Goal: Task Accomplishment & Management: Complete application form

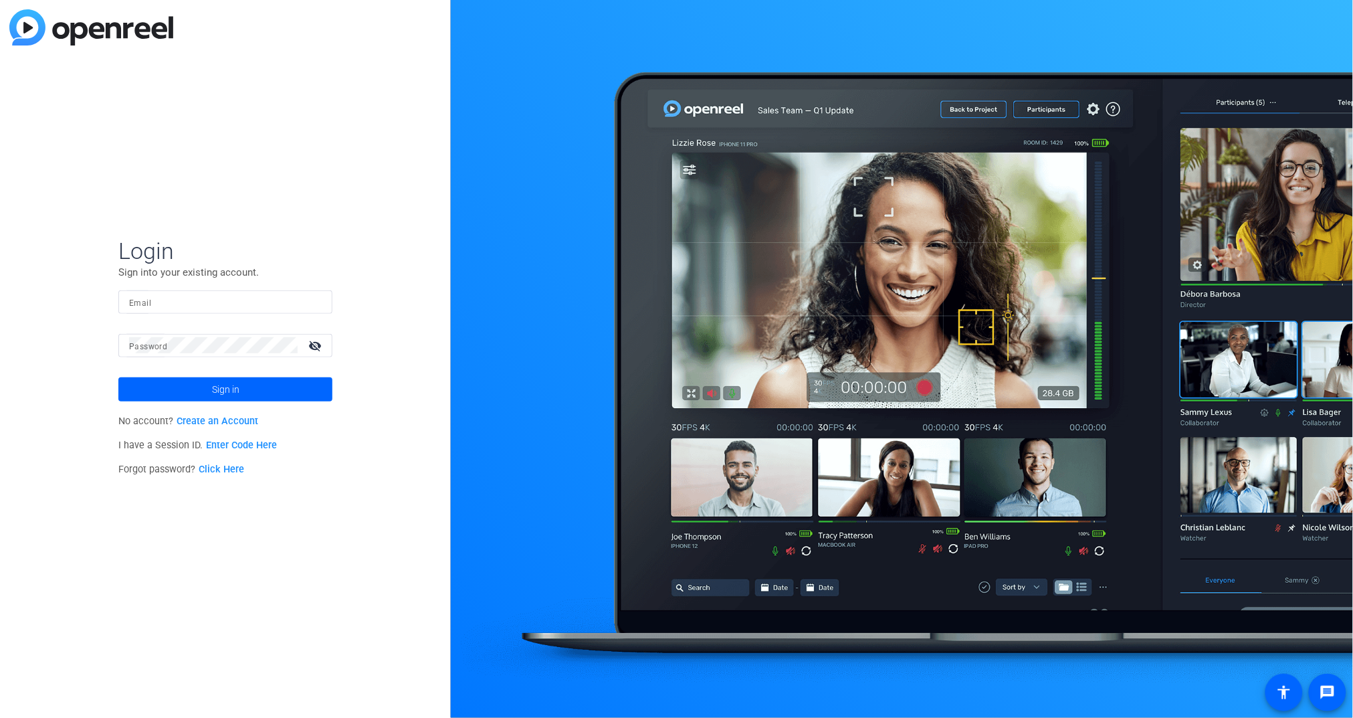
click at [139, 304] on mat-label "Email" at bounding box center [140, 302] width 22 height 9
click at [139, 304] on input "Email" at bounding box center [225, 302] width 193 height 16
click at [169, 306] on input "Email" at bounding box center [225, 302] width 193 height 16
type input "[EMAIL_ADDRESS][PERSON_NAME][DOMAIN_NAME]"
click at [226, 391] on span "Sign in" at bounding box center [225, 389] width 27 height 33
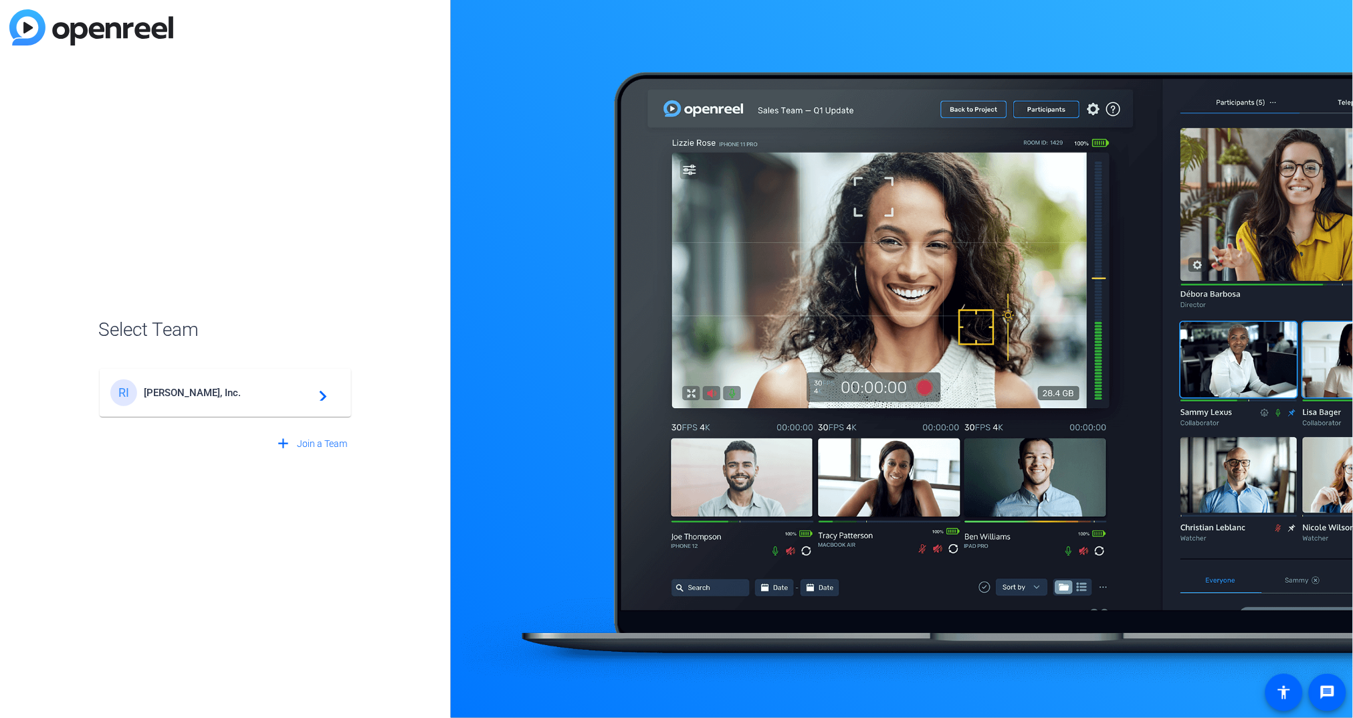
click at [200, 401] on div "RI [PERSON_NAME], Inc. navigate_next" at bounding box center [225, 392] width 230 height 27
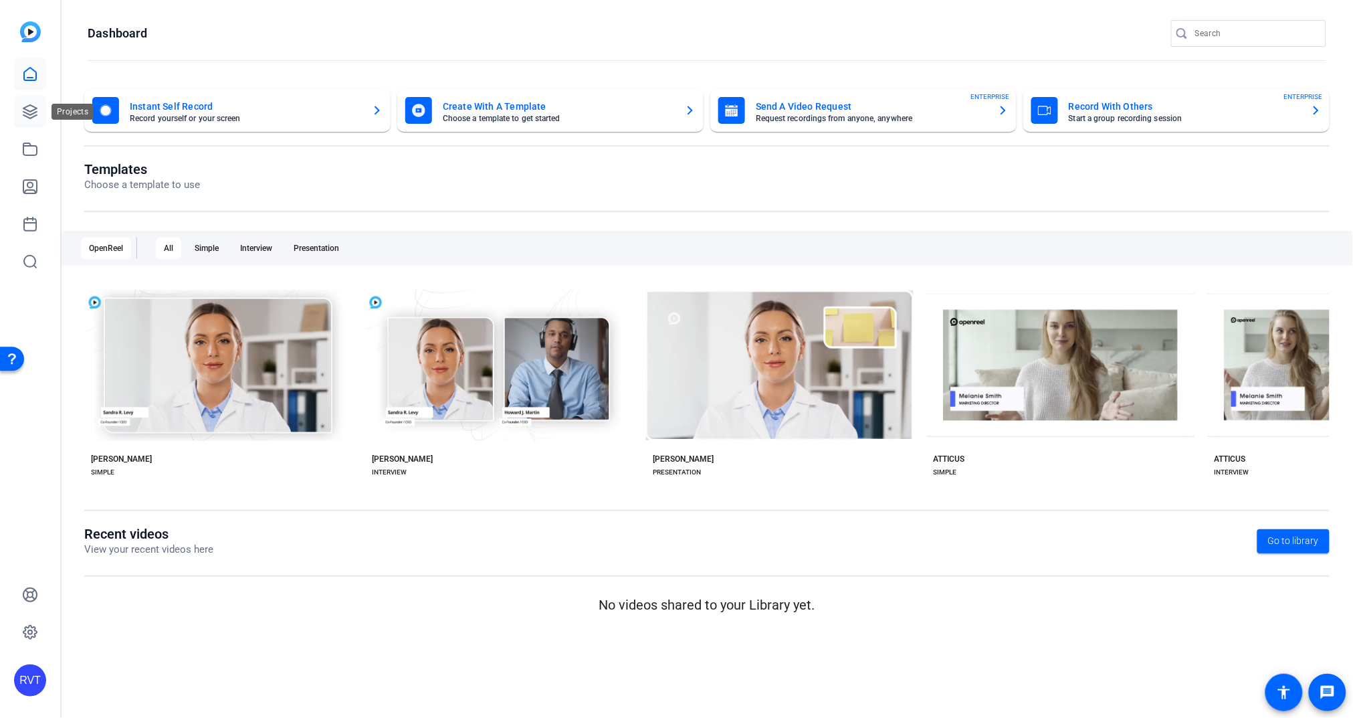
click at [33, 114] on icon at bounding box center [30, 112] width 16 height 16
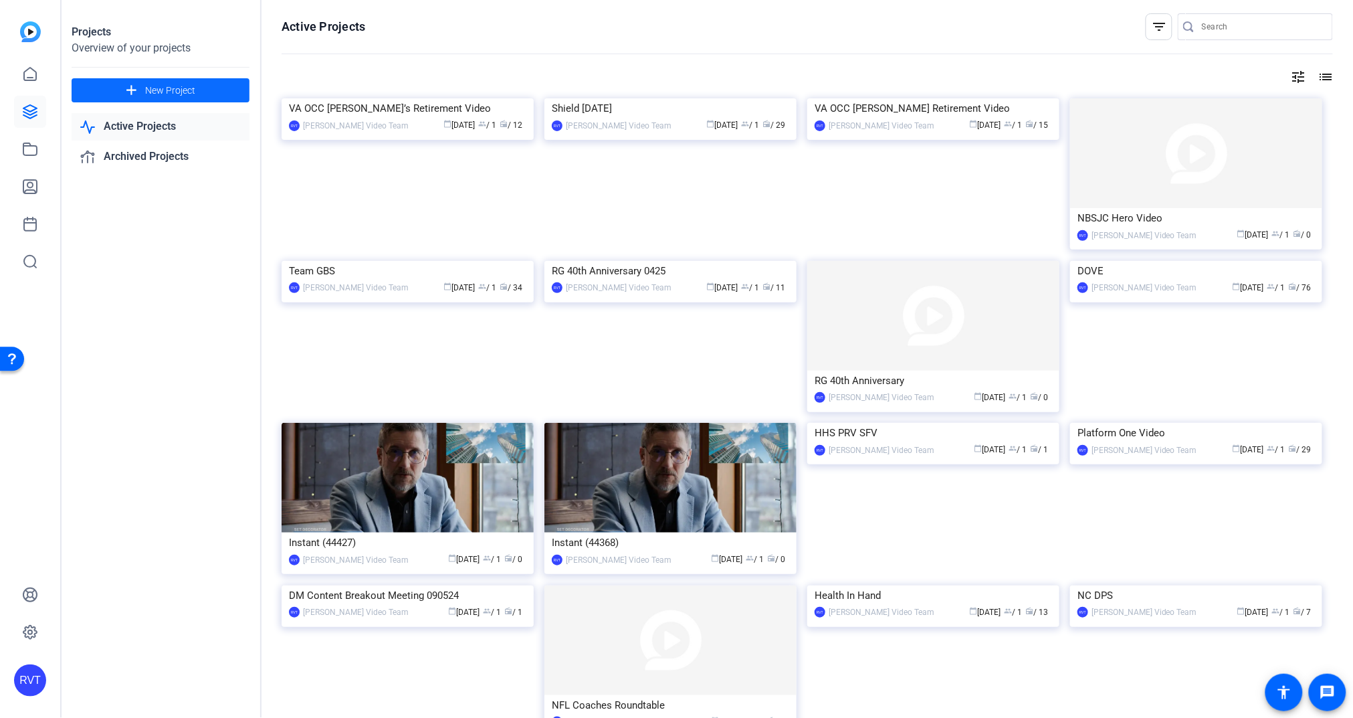
click at [160, 90] on span "New Project" at bounding box center [170, 91] width 50 height 14
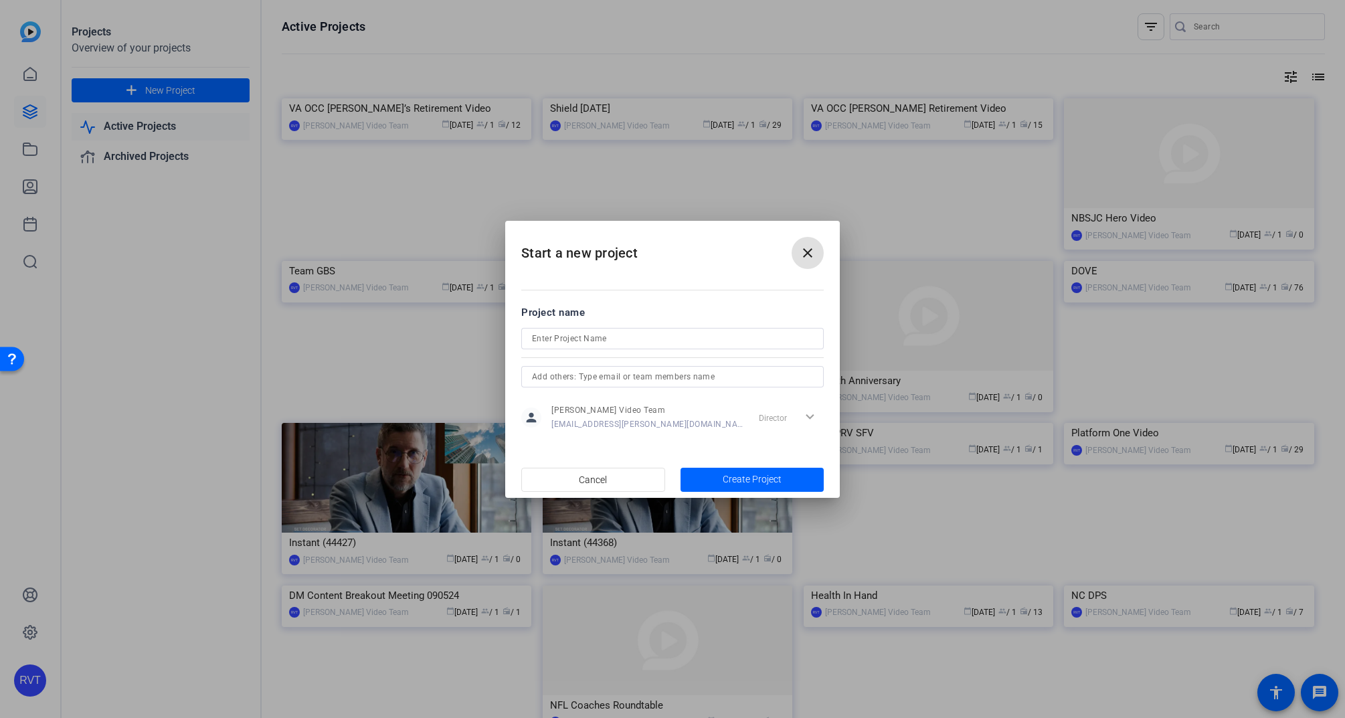
click at [557, 337] on input at bounding box center [672, 338] width 281 height 16
click at [622, 338] on input "RG 10-year anniversary 2024)" at bounding box center [672, 338] width 281 height 16
type input "RG 10-year anniversary (2024)"
click at [768, 479] on span "Create Project" at bounding box center [751, 479] width 59 height 14
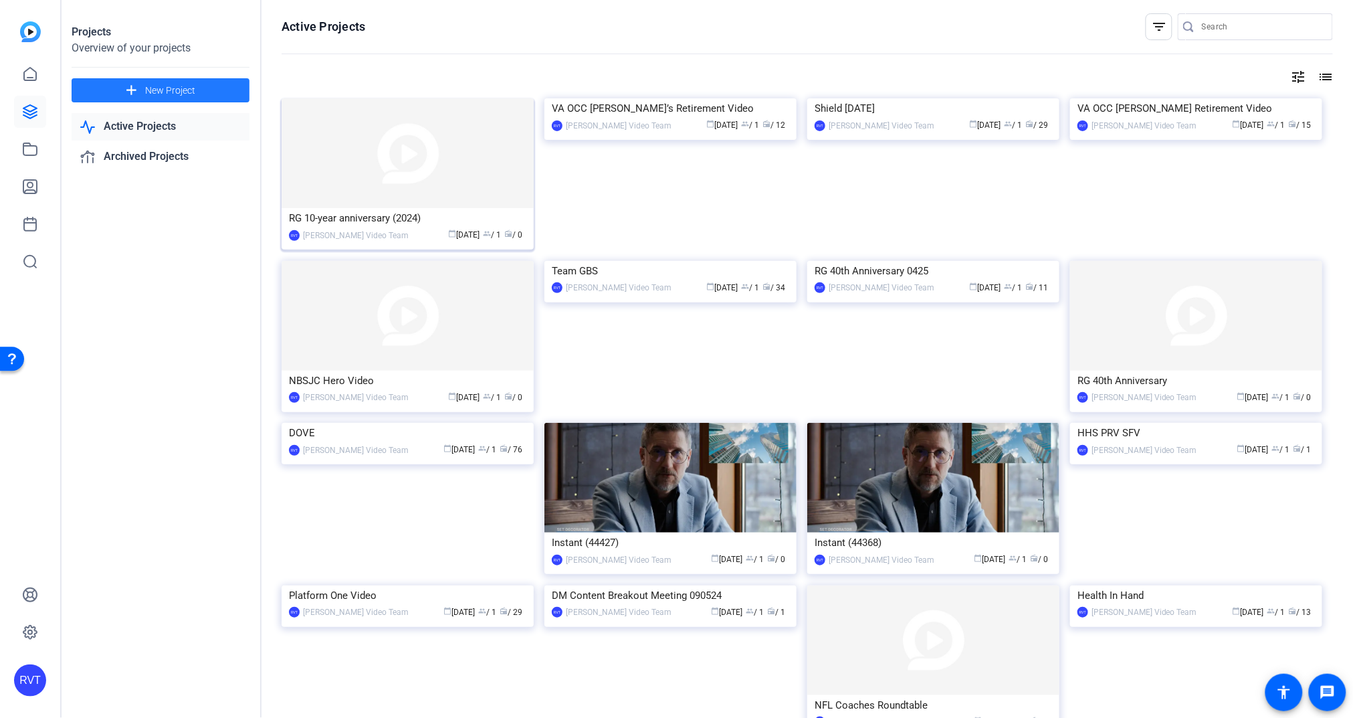
click at [345, 219] on div "RG 10-year anniversary (2024)" at bounding box center [407, 218] width 237 height 20
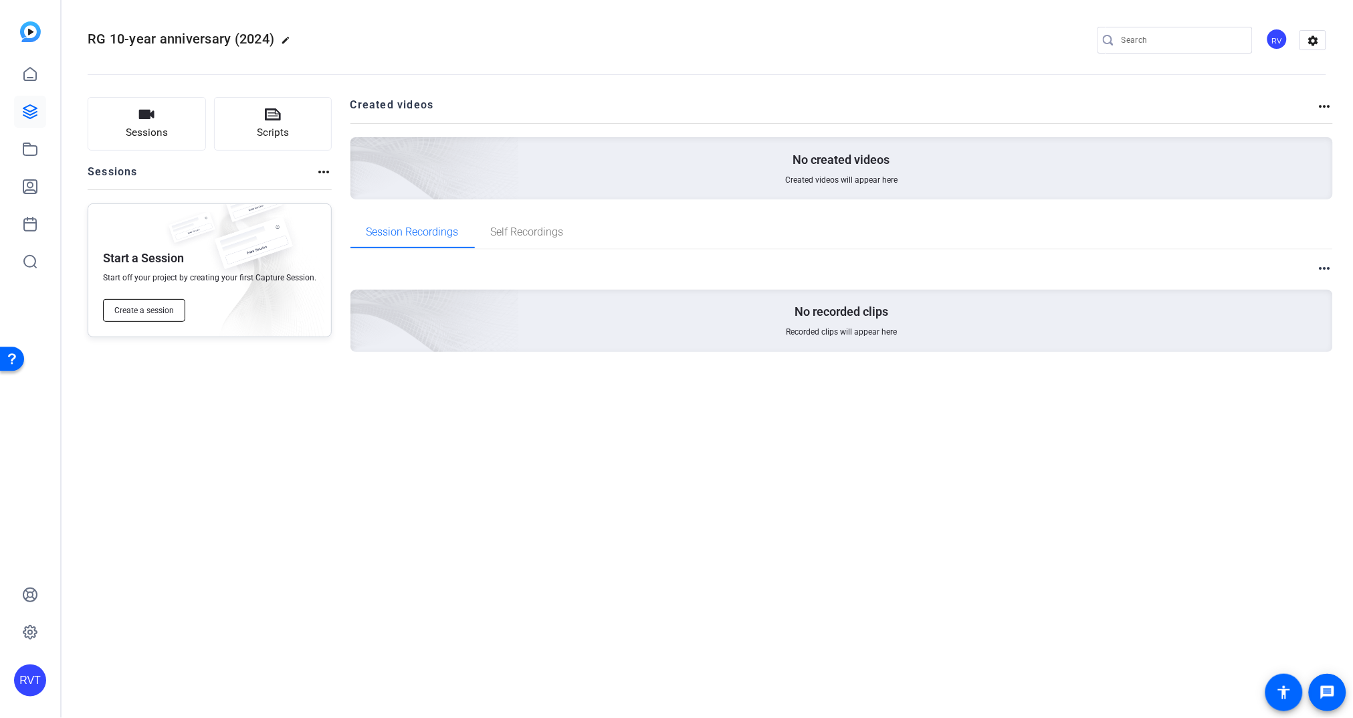
click at [143, 312] on span "Create a session" at bounding box center [144, 310] width 60 height 11
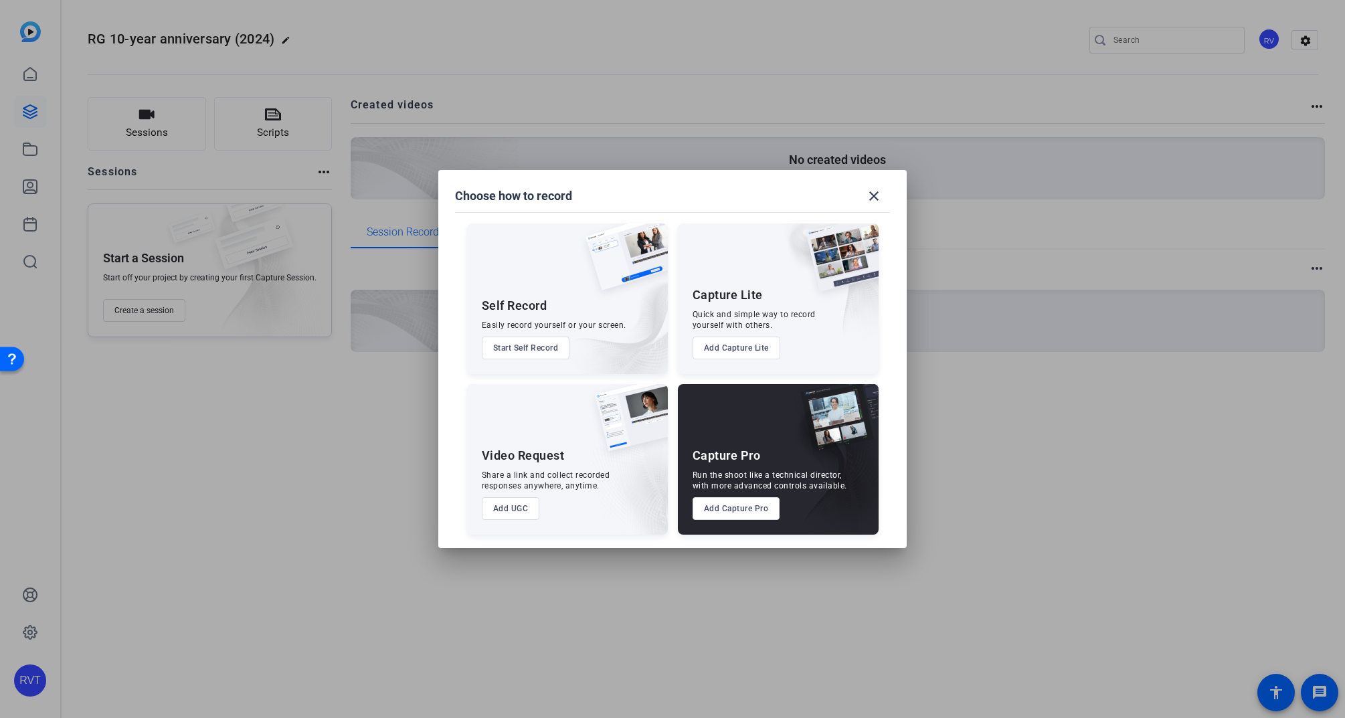
click at [510, 506] on button "Add UGC" at bounding box center [511, 508] width 58 height 23
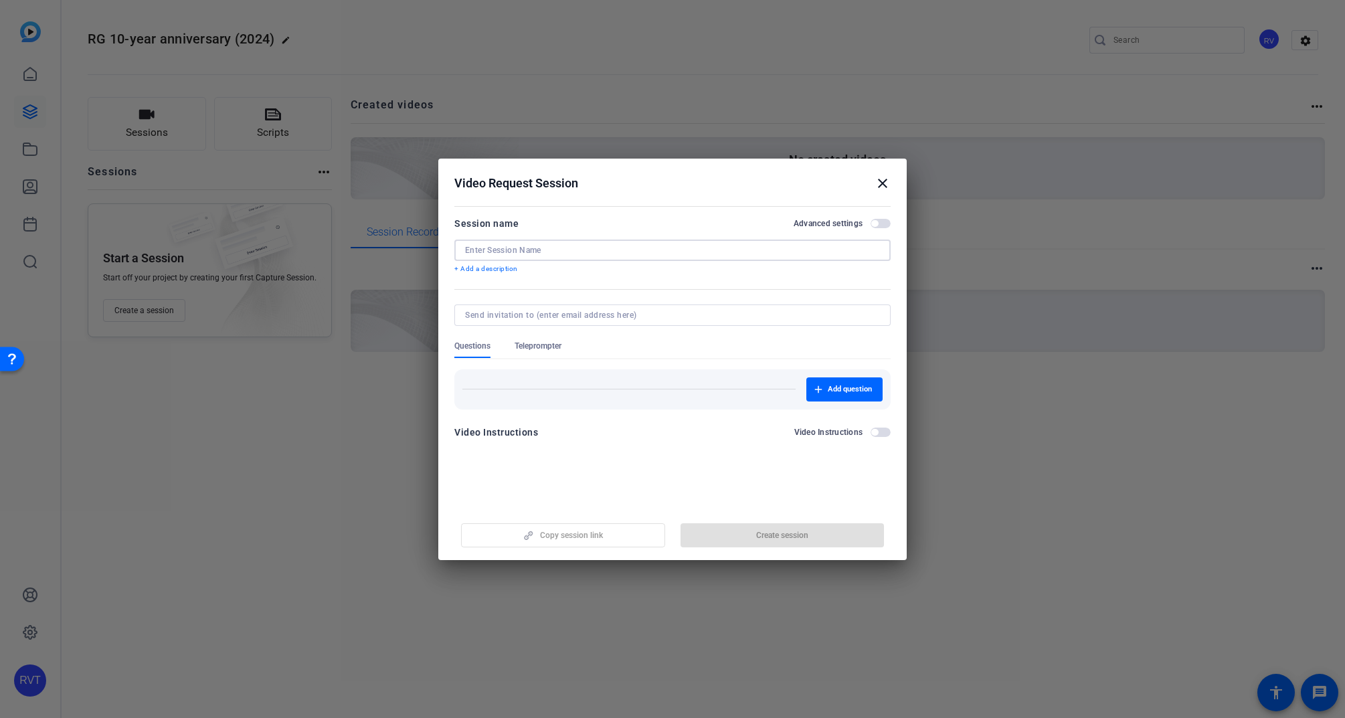
drag, startPoint x: 523, startPoint y: 248, endPoint x: 544, endPoint y: 253, distance: 21.4
click at [523, 248] on input at bounding box center [672, 250] width 415 height 11
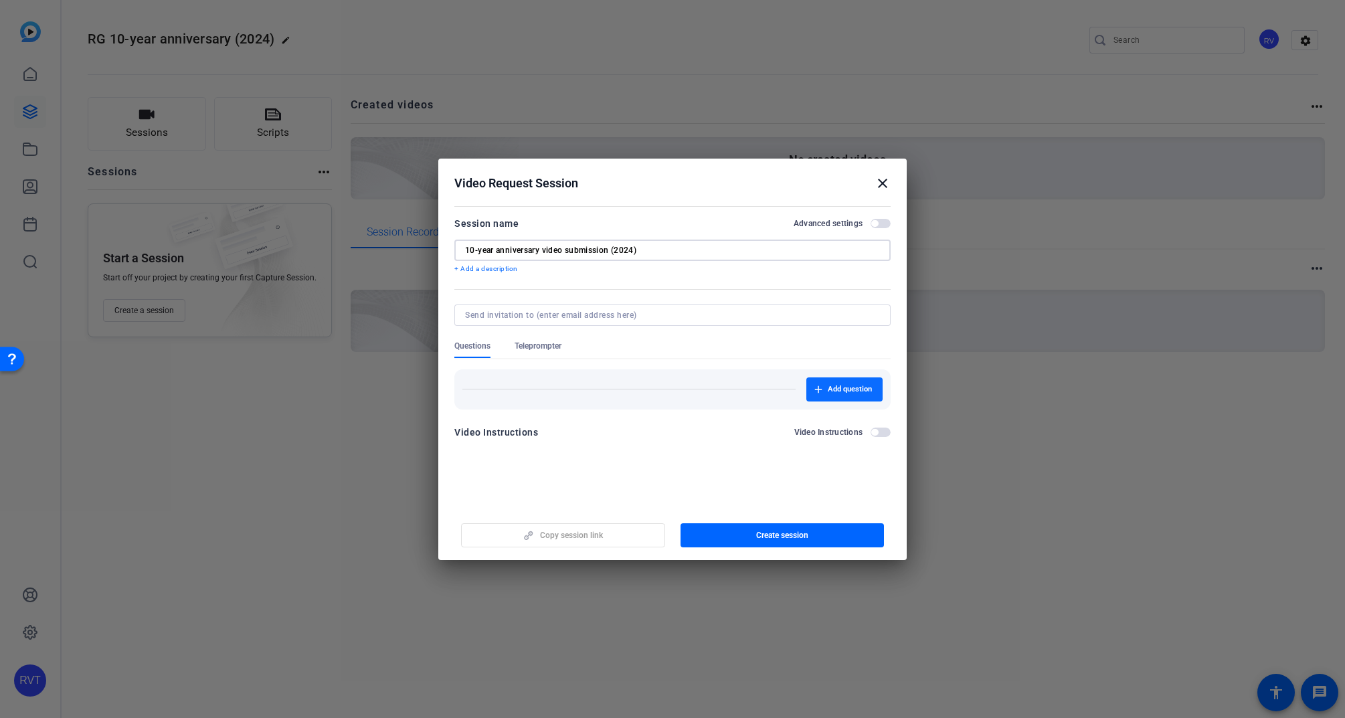
type input "10-year anniversary video submission (2024)"
click at [843, 389] on span "Add question" at bounding box center [849, 389] width 44 height 11
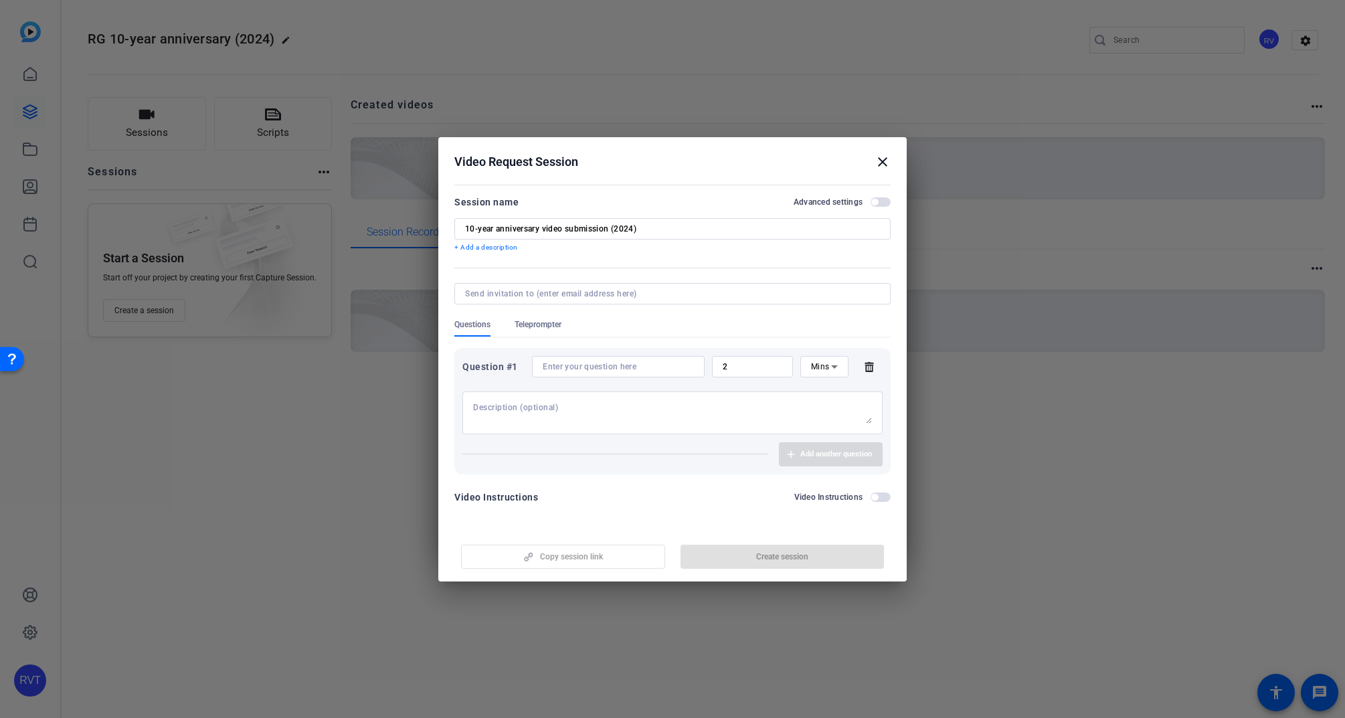
click at [872, 369] on icon at bounding box center [868, 367] width 9 height 10
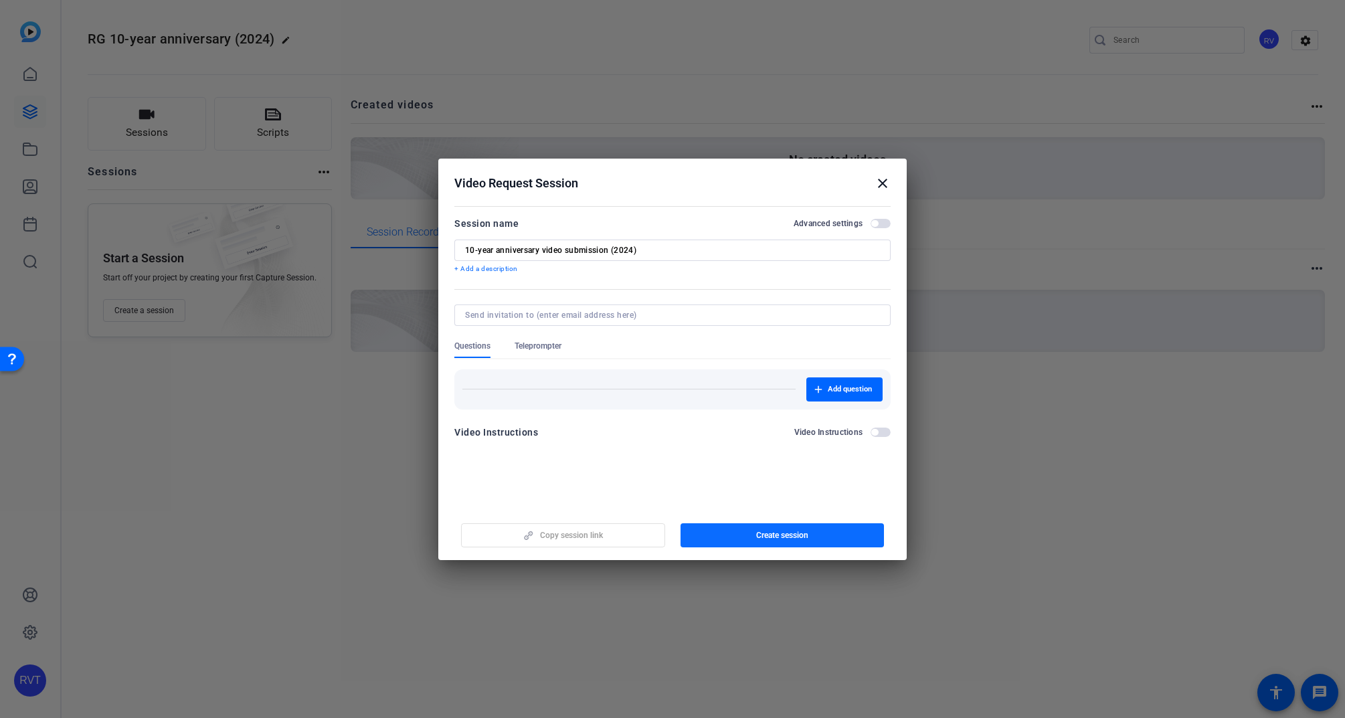
click at [785, 536] on span "Create session" at bounding box center [782, 535] width 52 height 11
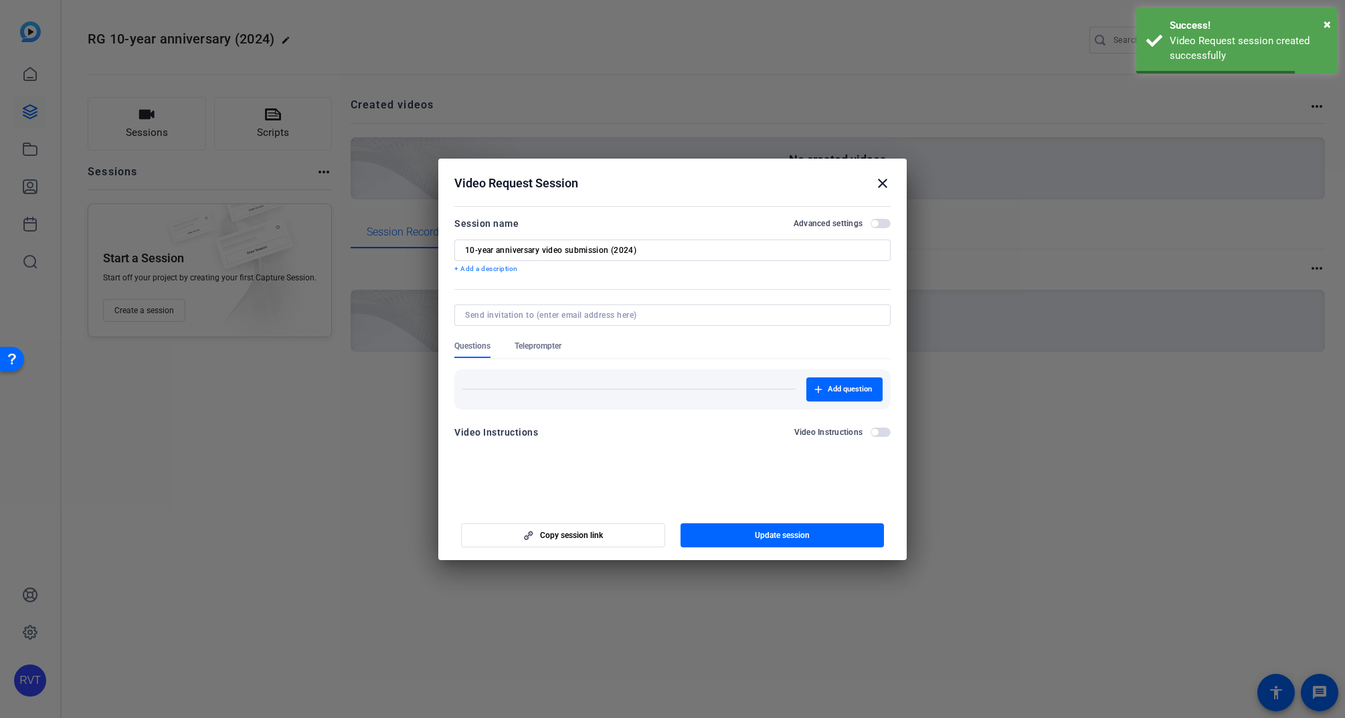
click at [872, 221] on span "button" at bounding box center [874, 223] width 7 height 7
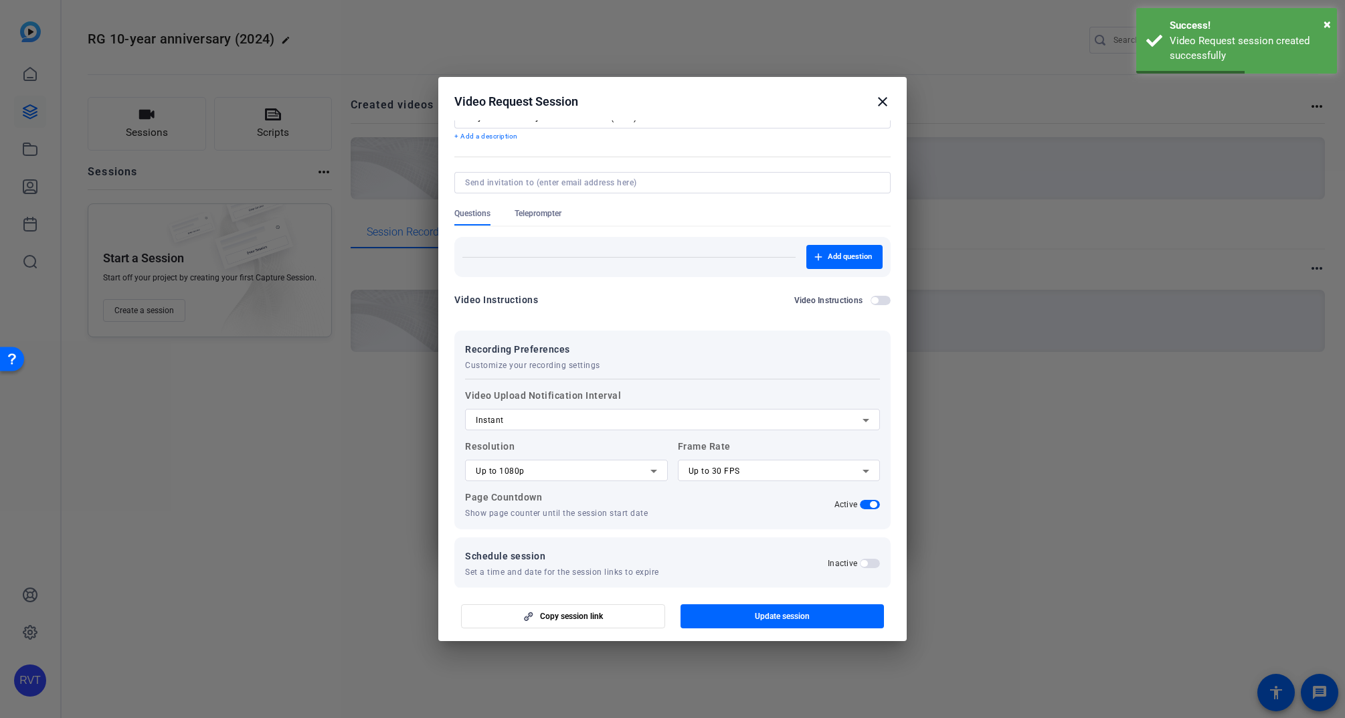
scroll to position [66, 0]
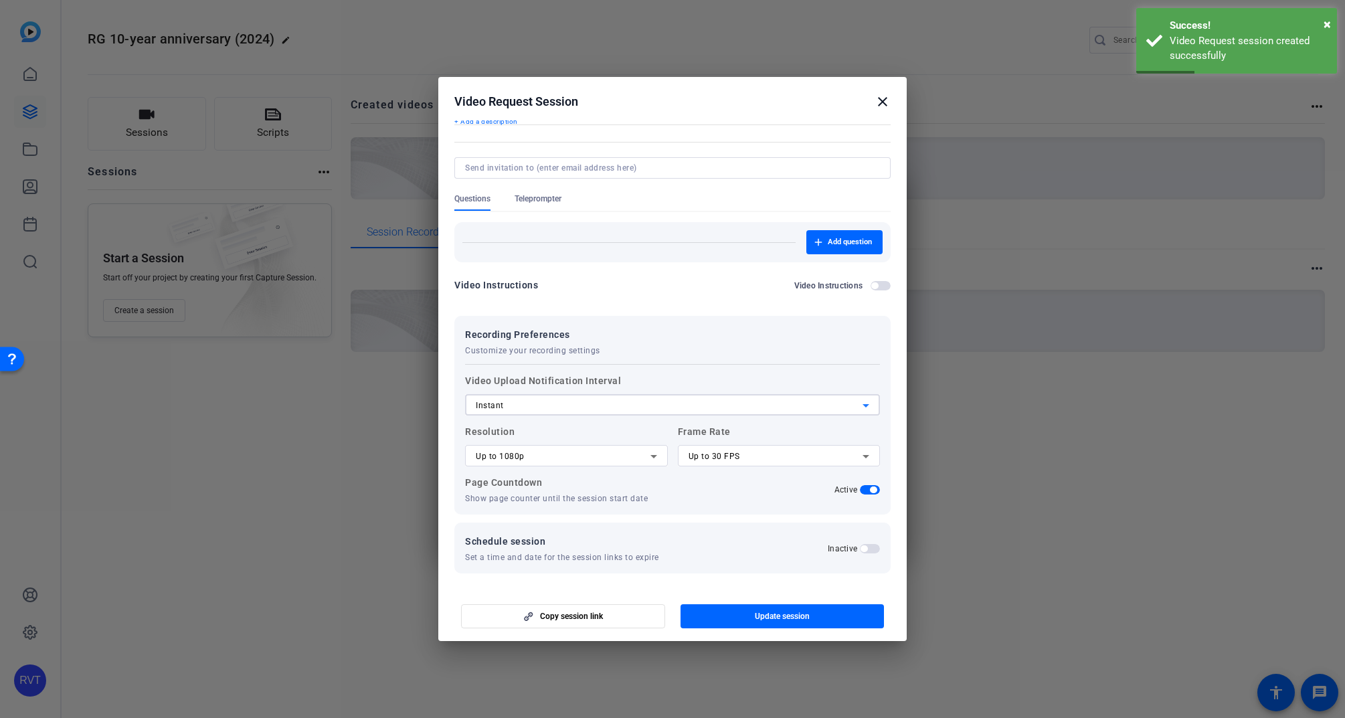
click at [858, 405] on icon at bounding box center [866, 405] width 16 height 16
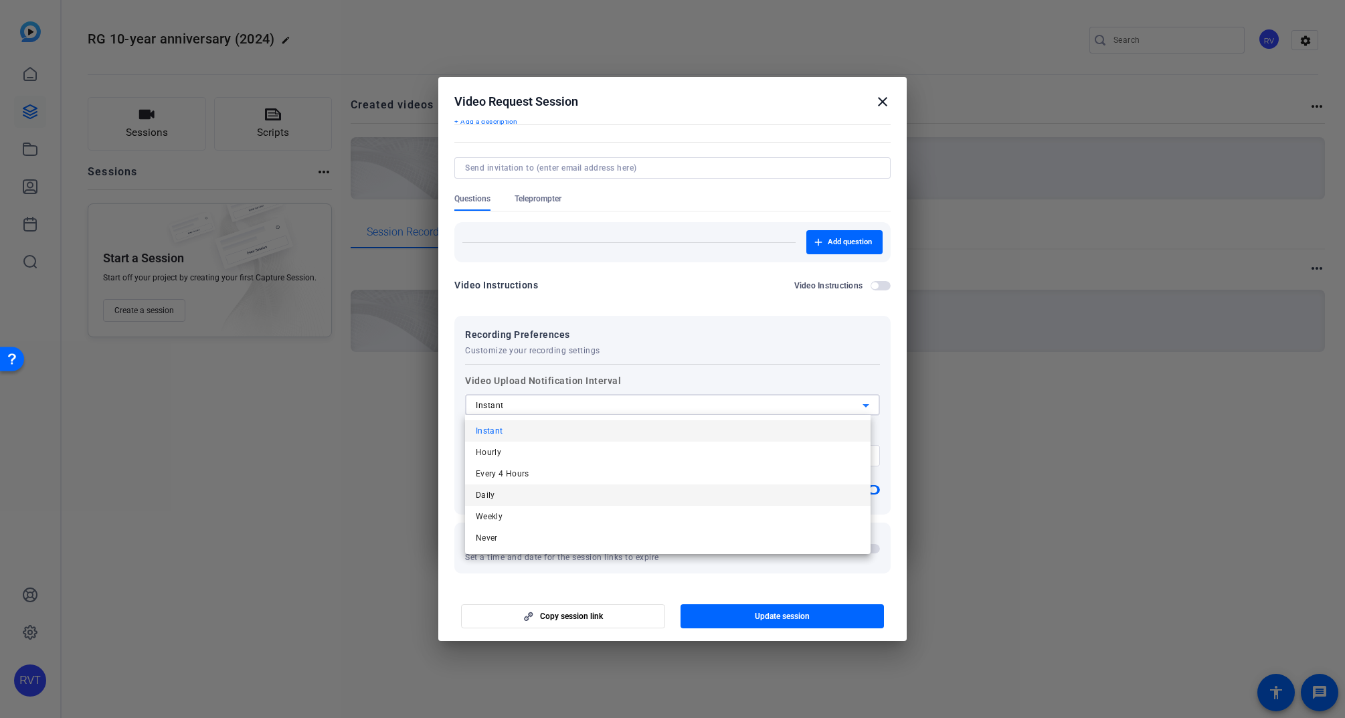
click at [496, 492] on mat-option "Daily" at bounding box center [667, 494] width 405 height 21
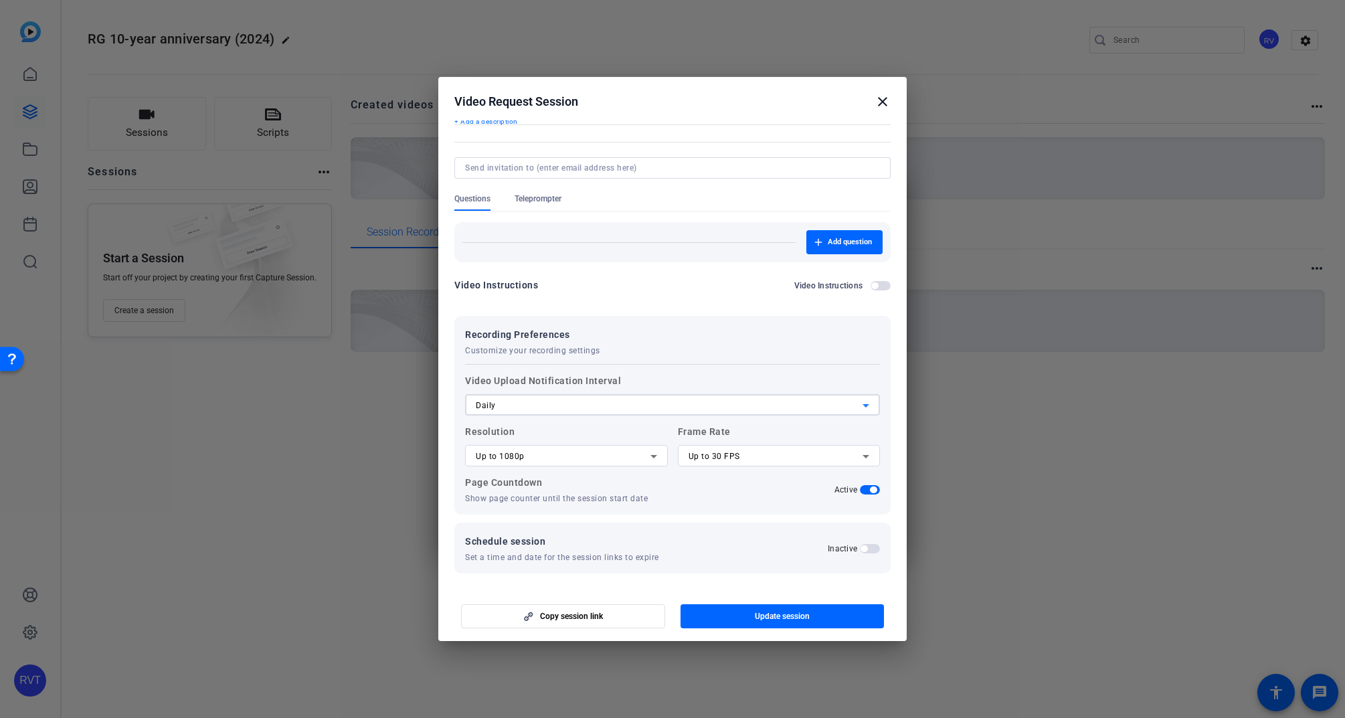
click at [650, 455] on icon at bounding box center [653, 456] width 7 height 3
click at [496, 526] on span "Up to 4K" at bounding box center [492, 524] width 33 height 16
click at [860, 455] on icon at bounding box center [866, 456] width 16 height 16
click at [729, 502] on span "Up to 30 FPS" at bounding box center [709, 503] width 51 height 16
click at [870, 490] on span "button" at bounding box center [873, 489] width 7 height 7
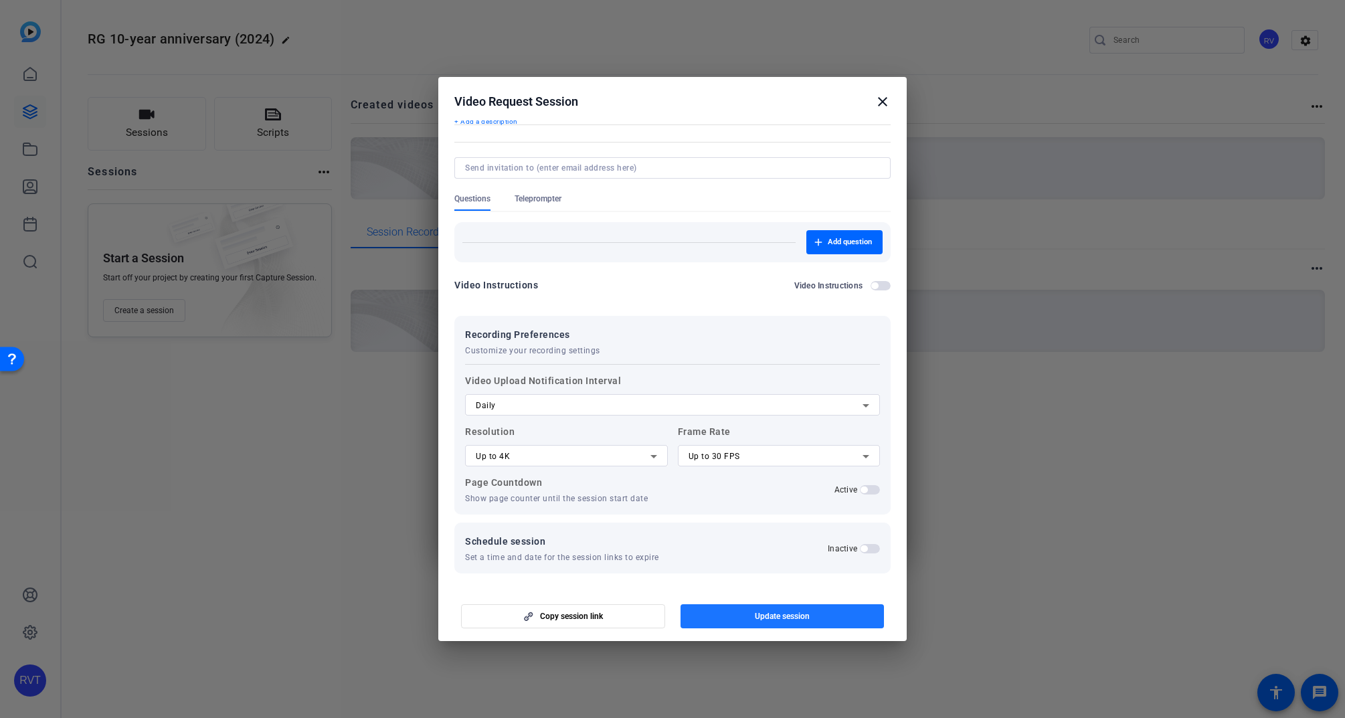
click at [760, 617] on span "Update session" at bounding box center [782, 616] width 55 height 11
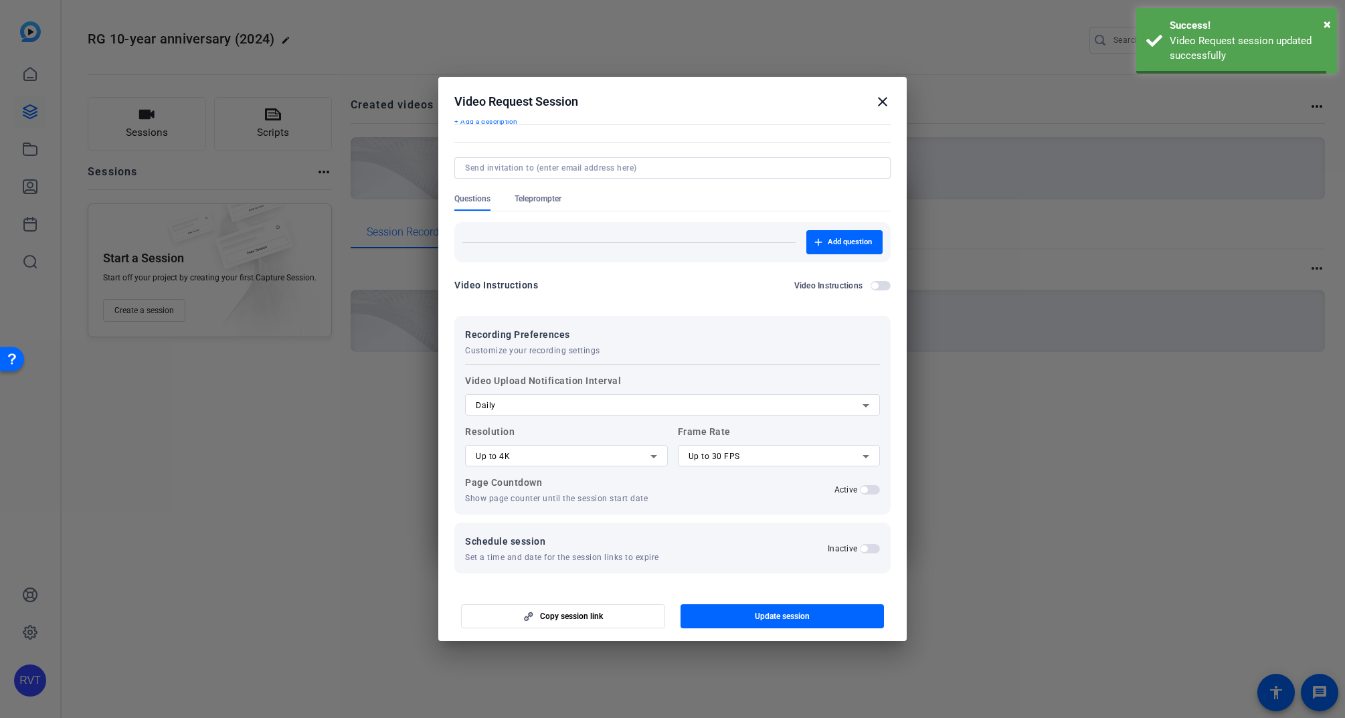
scroll to position [0, 0]
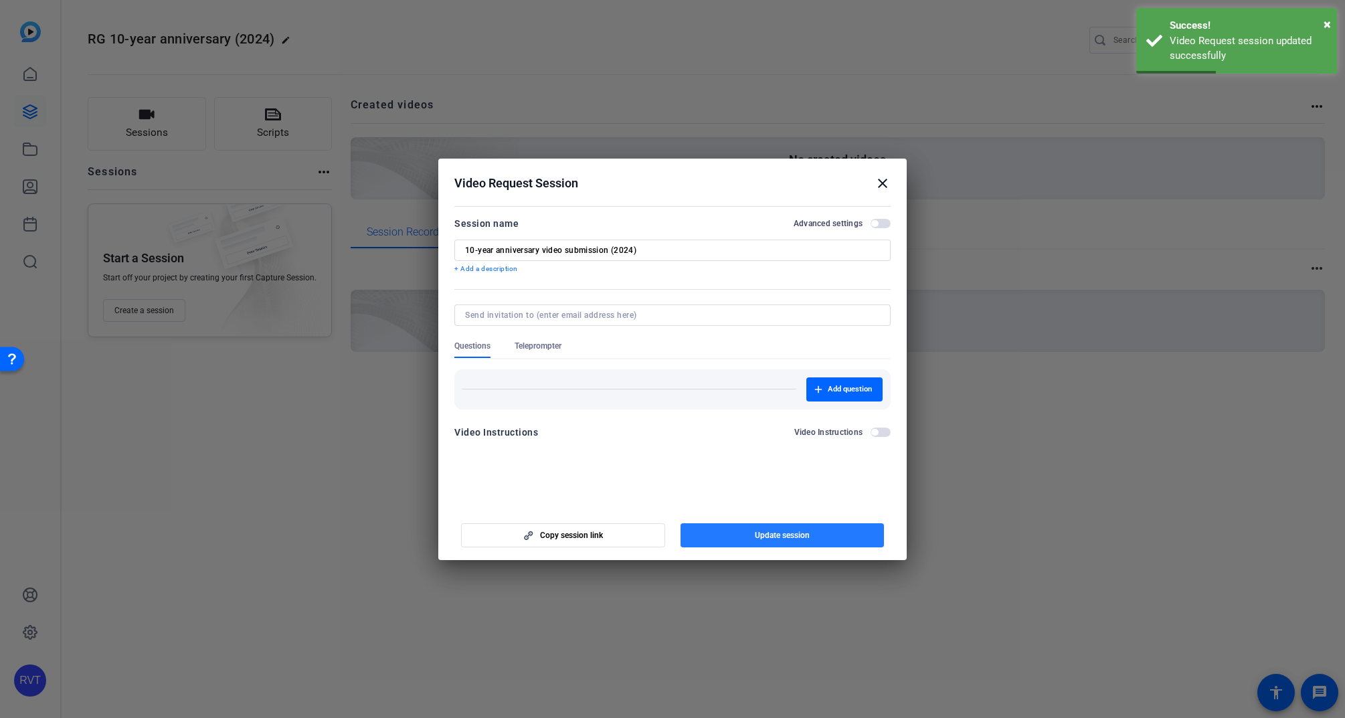
click at [789, 534] on span "Update session" at bounding box center [782, 535] width 55 height 11
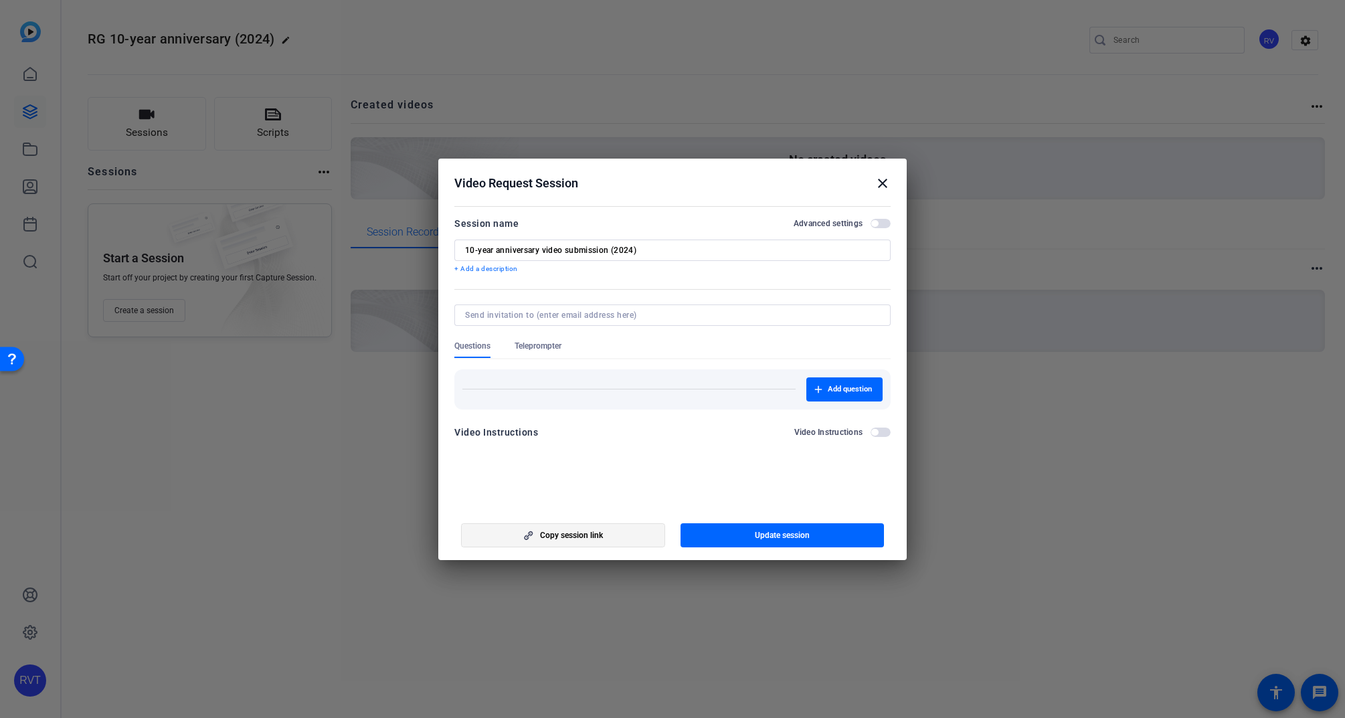
click at [559, 536] on span "Copy session link" at bounding box center [571, 535] width 63 height 11
